Goal: Check status: Check status

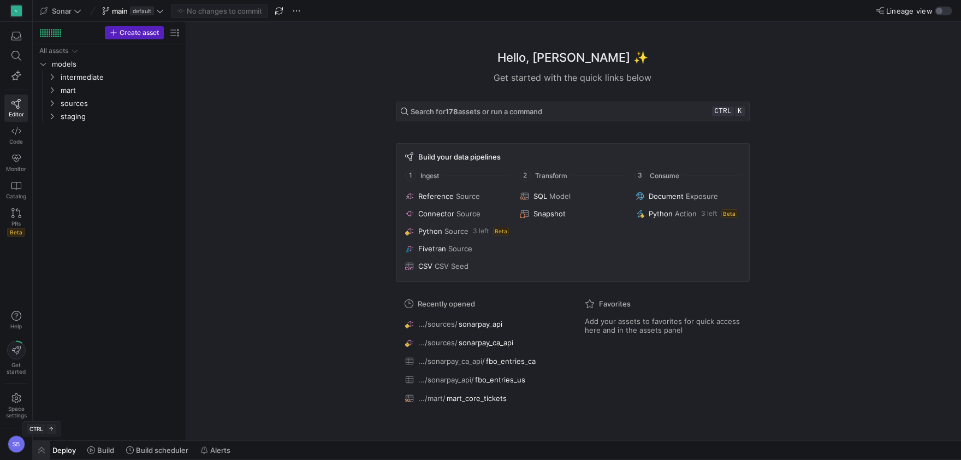
click at [38, 443] on span "button" at bounding box center [41, 450] width 17 height 19
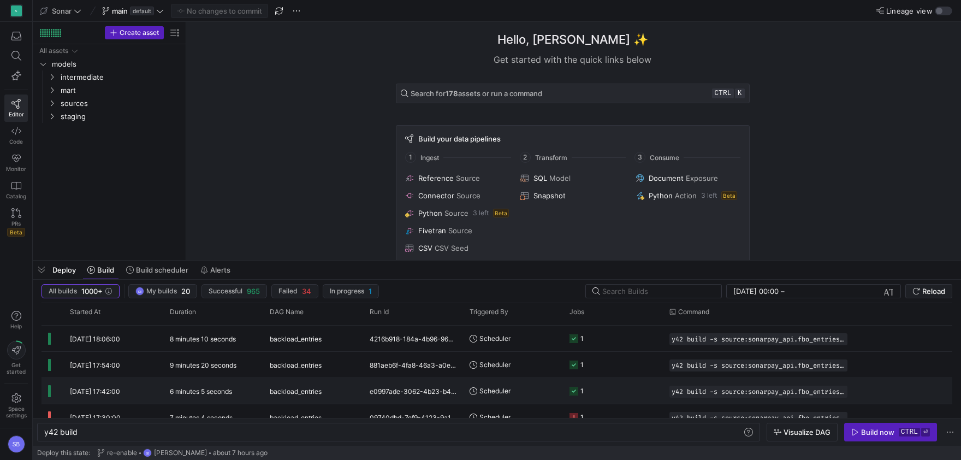
scroll to position [671, 0]
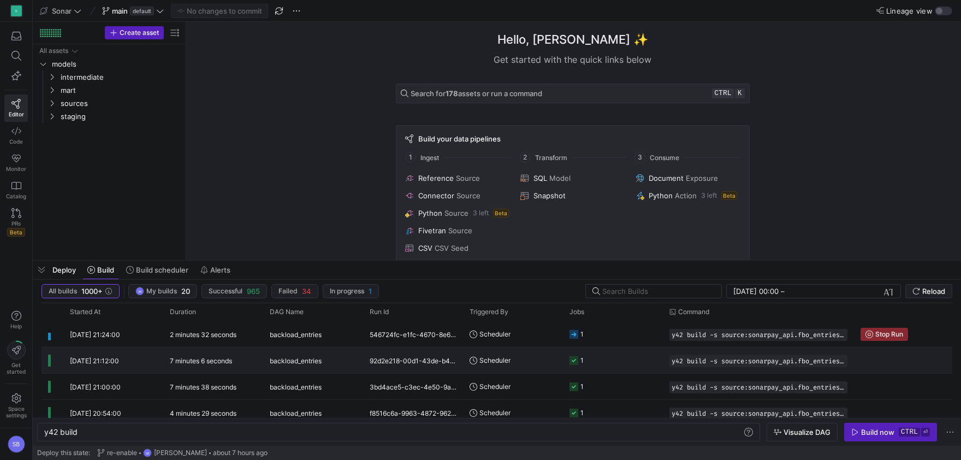
click at [224, 362] on y42-duration "7 minutes 6 seconds" at bounding box center [201, 361] width 62 height 8
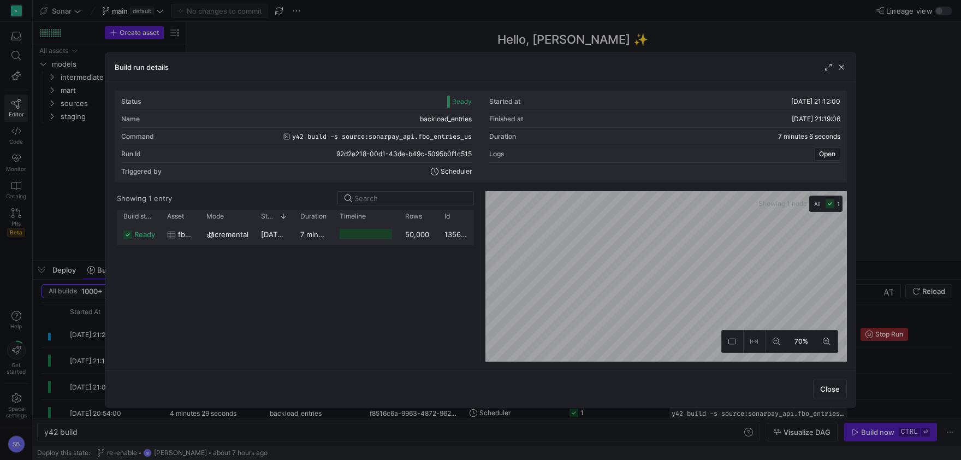
click at [312, 231] on y42-duration "7 minutes 4 seconds" at bounding box center [335, 234] width 71 height 9
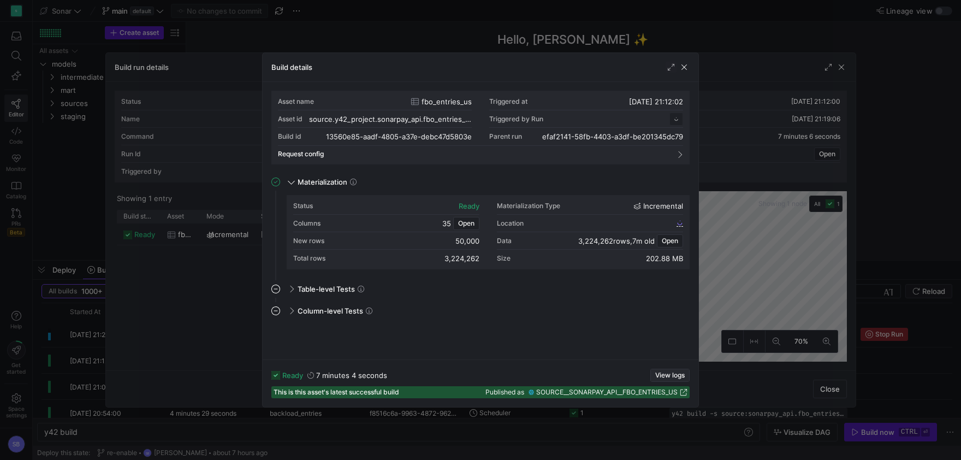
click at [668, 370] on span "button" at bounding box center [670, 375] width 38 height 12
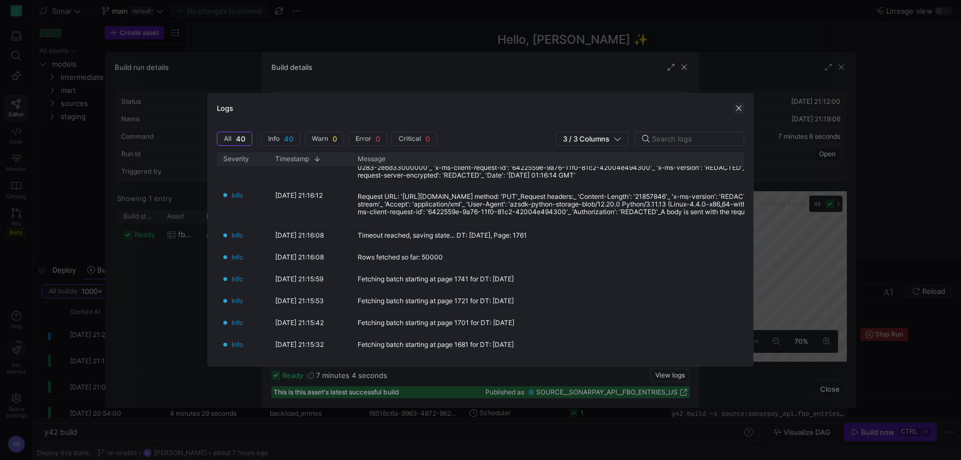
click at [738, 111] on span "button" at bounding box center [738, 108] width 11 height 11
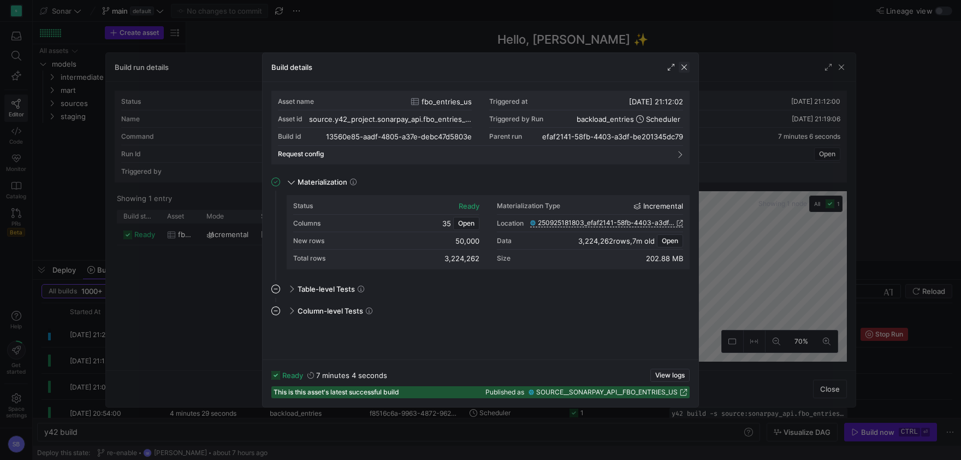
click at [684, 64] on span "button" at bounding box center [684, 67] width 11 height 11
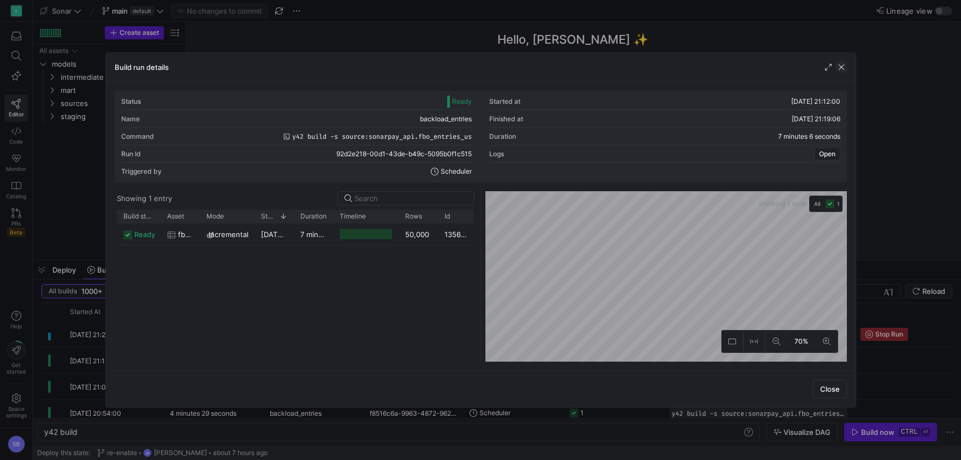
click at [843, 64] on span "button" at bounding box center [841, 67] width 11 height 11
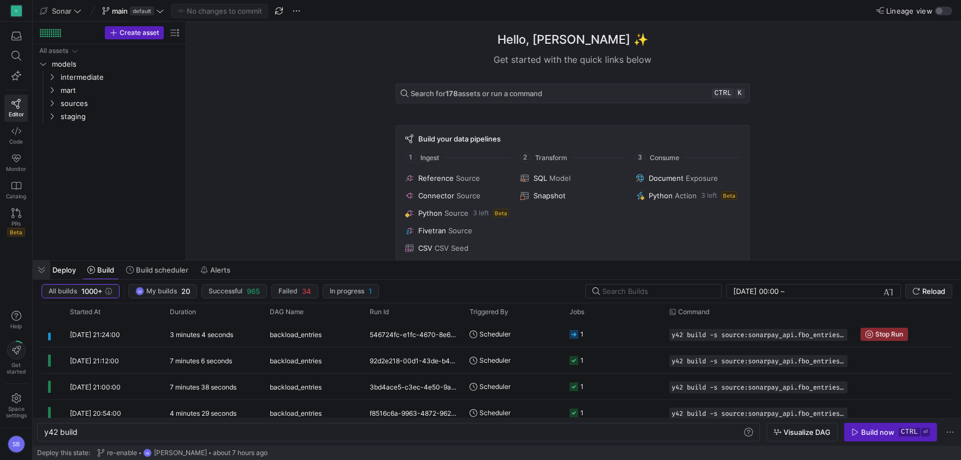
click at [40, 268] on span "button" at bounding box center [41, 269] width 17 height 19
